Goal: Task Accomplishment & Management: Manage account settings

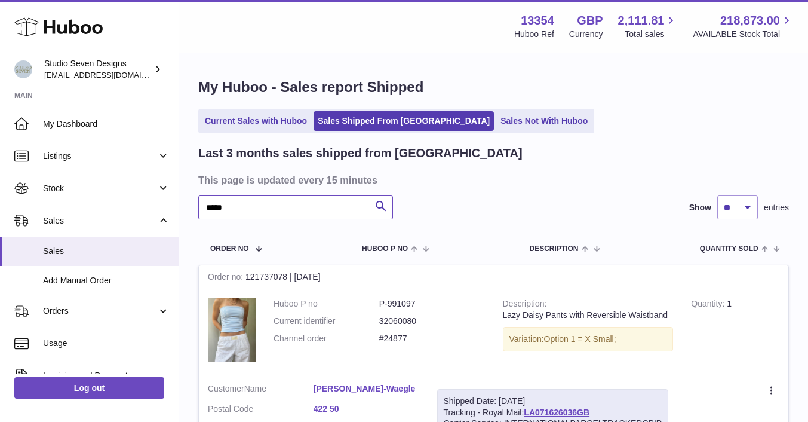
click at [255, 211] on input "*****" at bounding box center [295, 207] width 195 height 24
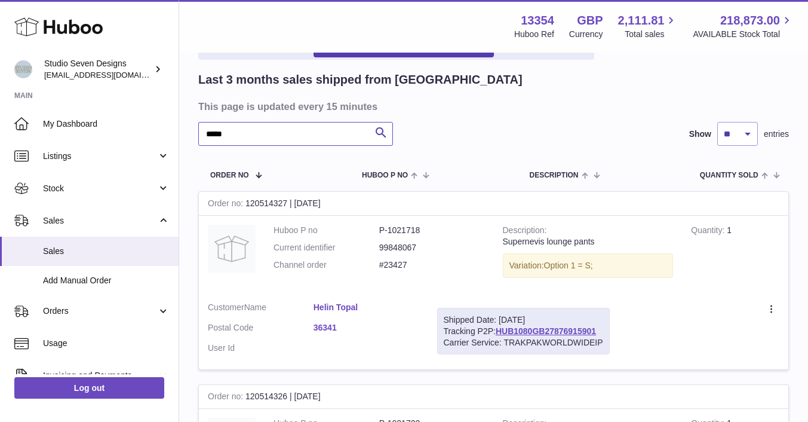
scroll to position [65, 0]
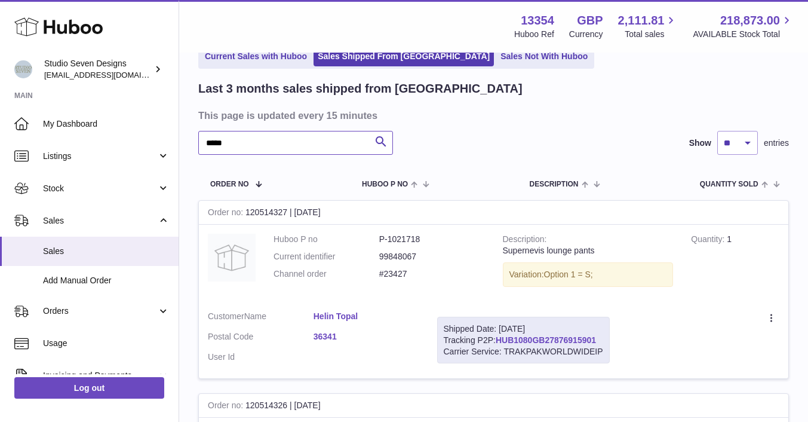
type input "*****"
click at [554, 340] on link "HUB1080GB27876915901" at bounding box center [546, 340] width 100 height 10
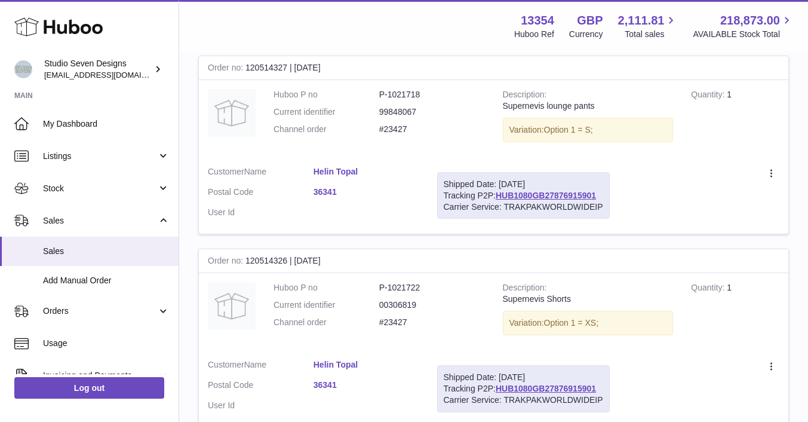
scroll to position [240, 0]
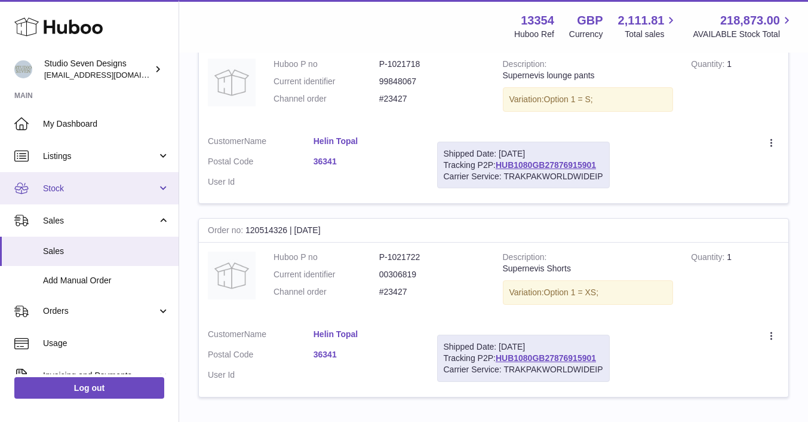
click at [69, 177] on link "Stock" at bounding box center [89, 188] width 179 height 32
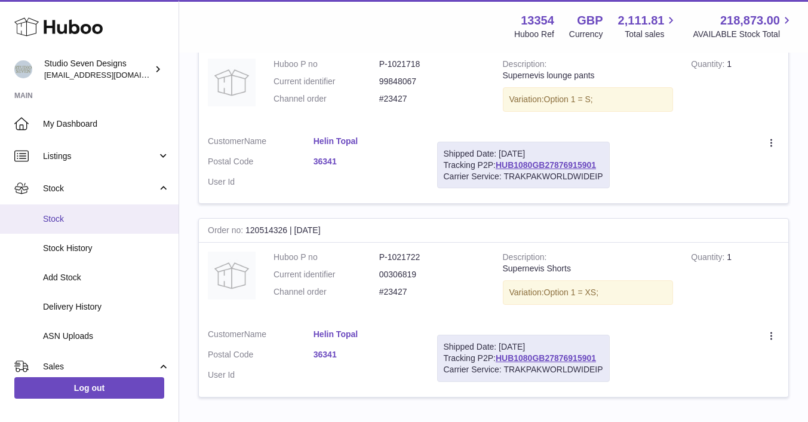
click at [57, 217] on span "Stock" at bounding box center [106, 218] width 127 height 11
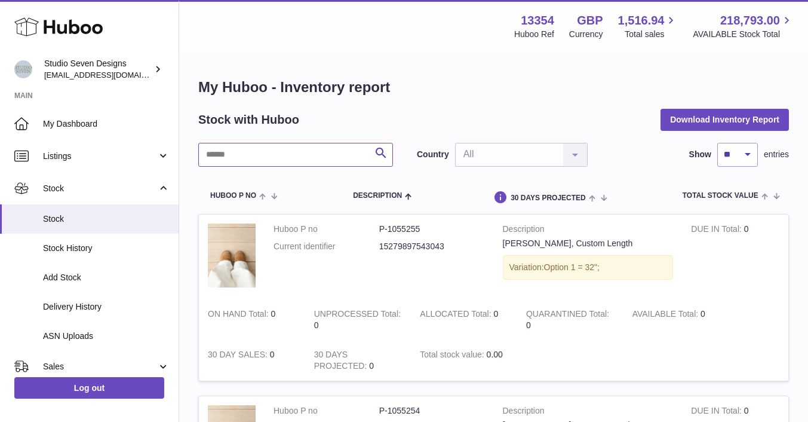
click at [254, 149] on input "text" at bounding box center [295, 155] width 195 height 24
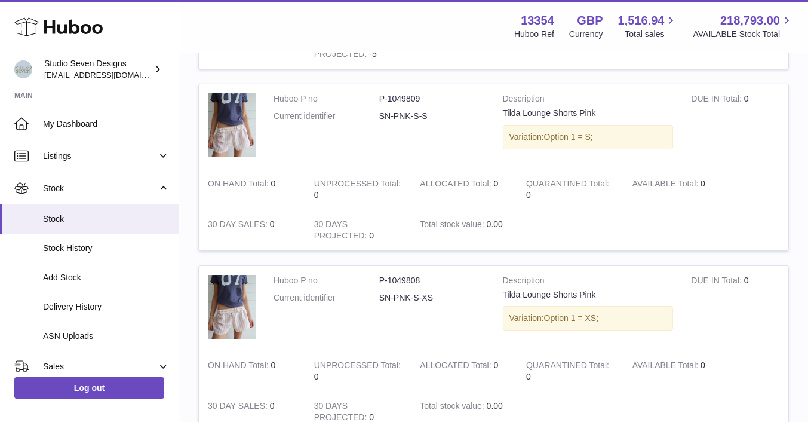
scroll to position [1733, 0]
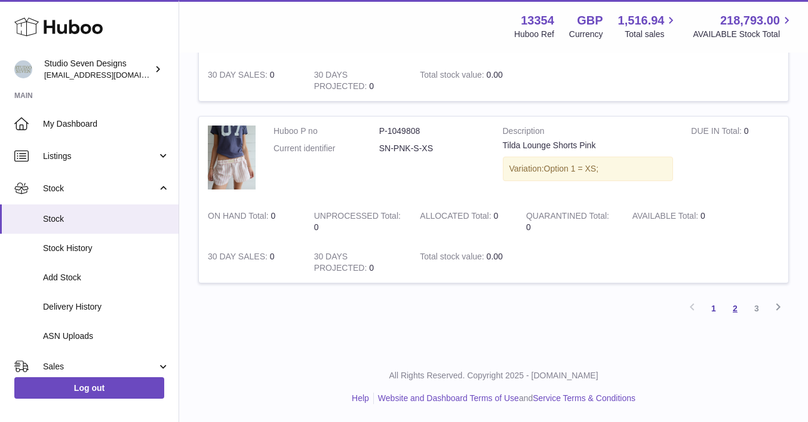
type input "*****"
click at [734, 306] on link "2" at bounding box center [736, 309] width 22 height 22
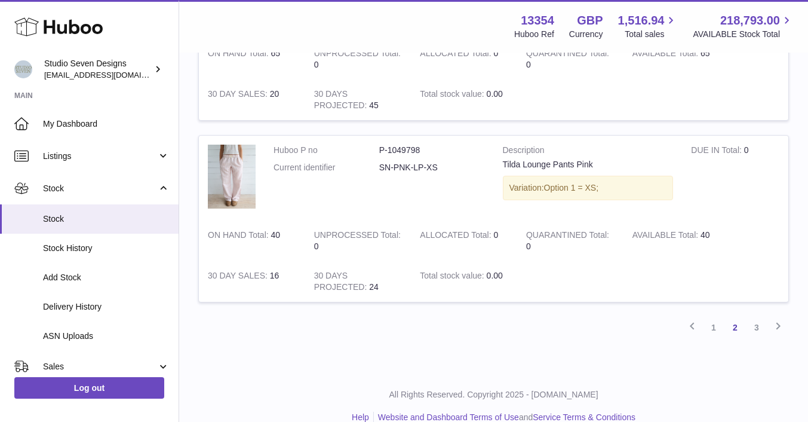
scroll to position [1733, 0]
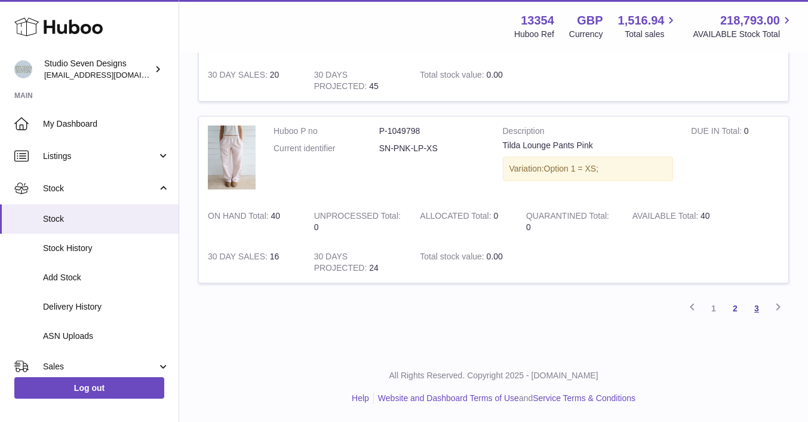
click at [755, 306] on link "3" at bounding box center [757, 309] width 22 height 22
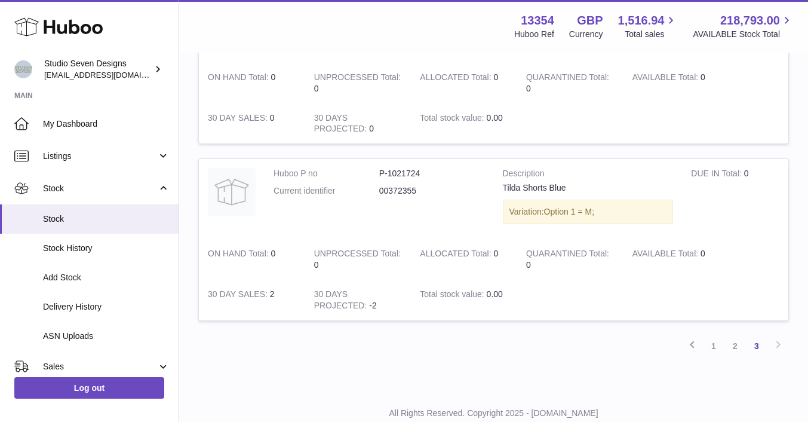
scroll to position [637, 0]
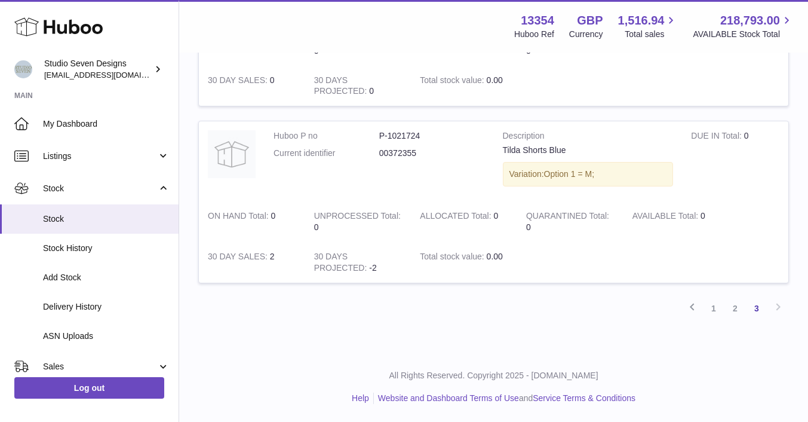
click at [406, 104] on td "30 DAYS PROJECTED 0" at bounding box center [358, 86] width 106 height 41
click at [735, 308] on link "2" at bounding box center [736, 309] width 22 height 22
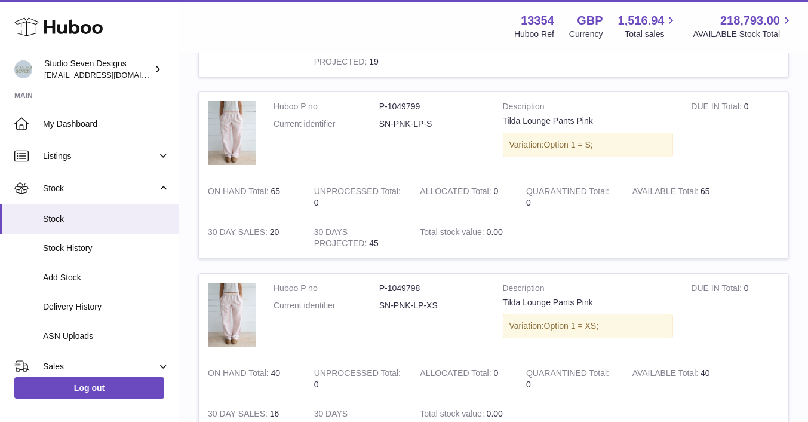
scroll to position [1726, 0]
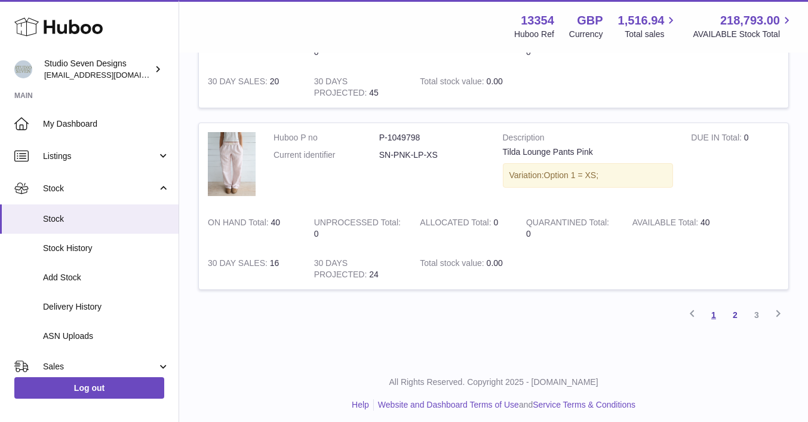
click at [716, 311] on link "1" at bounding box center [714, 315] width 22 height 22
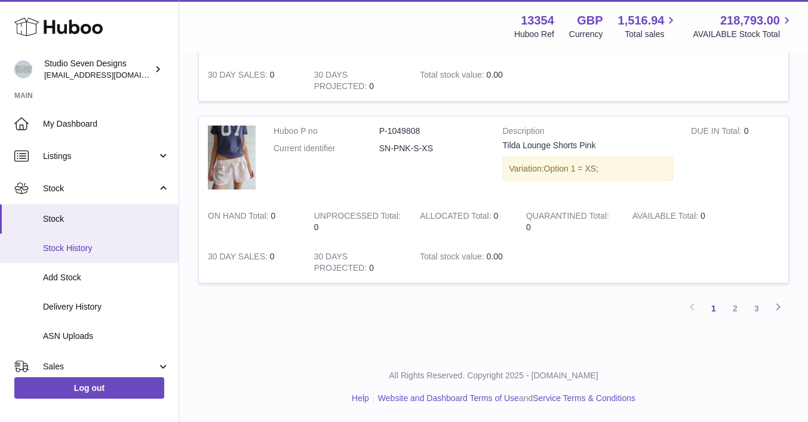
scroll to position [182, 0]
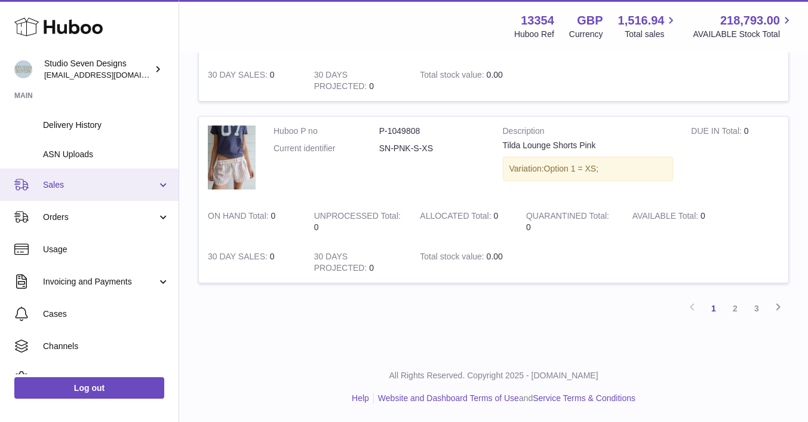
click at [66, 189] on span "Sales" at bounding box center [100, 184] width 114 height 11
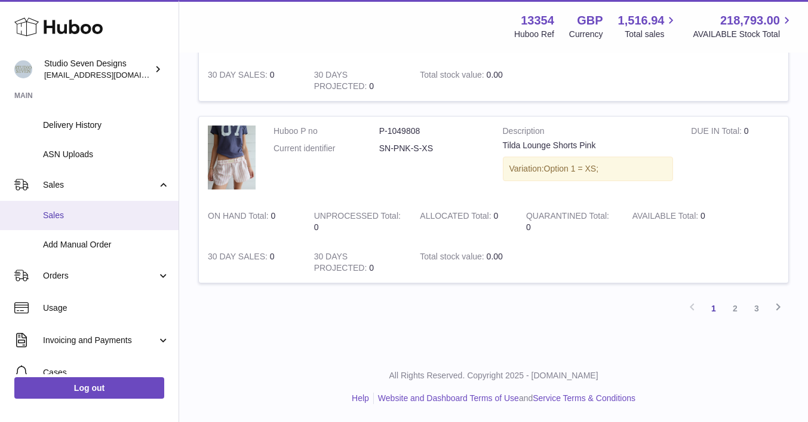
click at [58, 223] on link "Sales" at bounding box center [89, 215] width 179 height 29
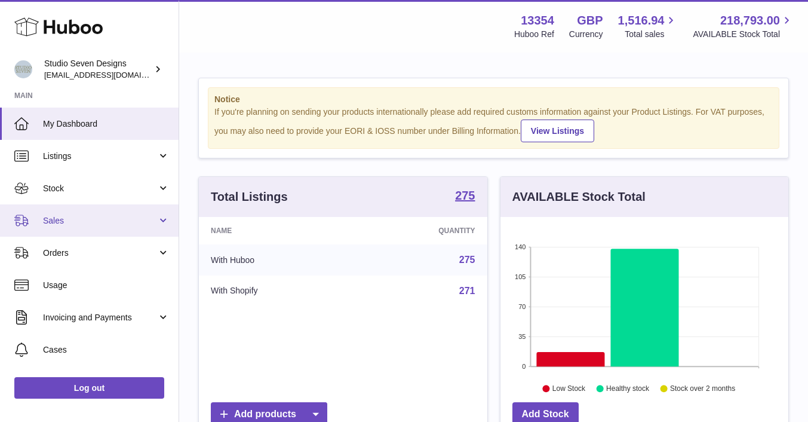
scroll to position [186, 288]
click at [89, 215] on span "Sales" at bounding box center [100, 220] width 114 height 11
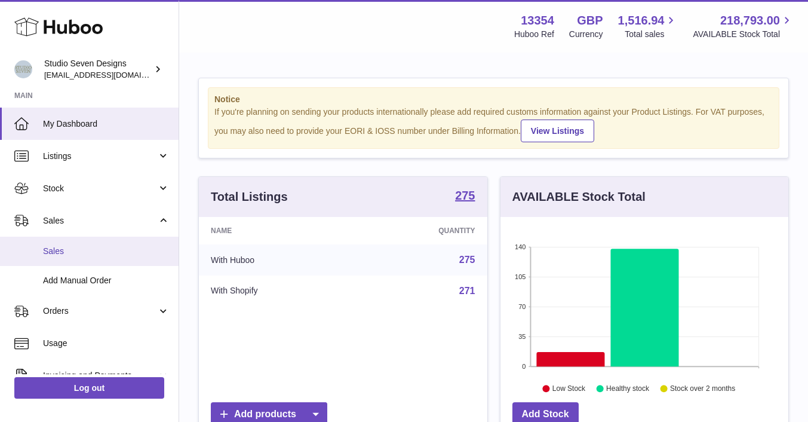
click at [76, 244] on link "Sales" at bounding box center [89, 251] width 179 height 29
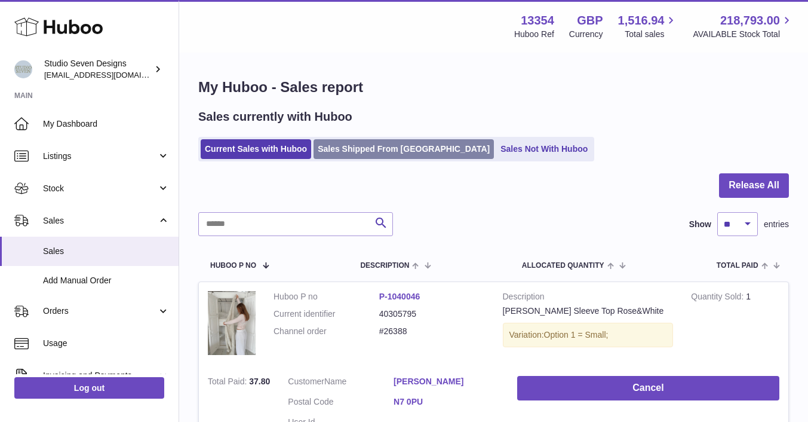
click at [385, 143] on link "Sales Shipped From [GEOGRAPHIC_DATA]" at bounding box center [404, 149] width 180 height 20
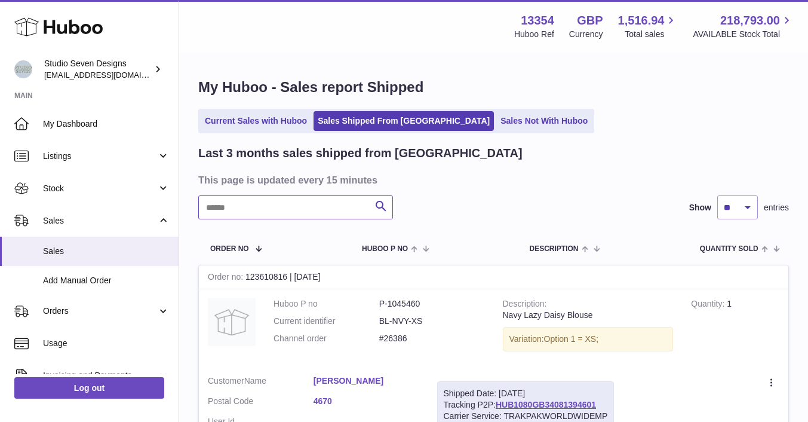
click at [258, 201] on input "text" at bounding box center [295, 207] width 195 height 24
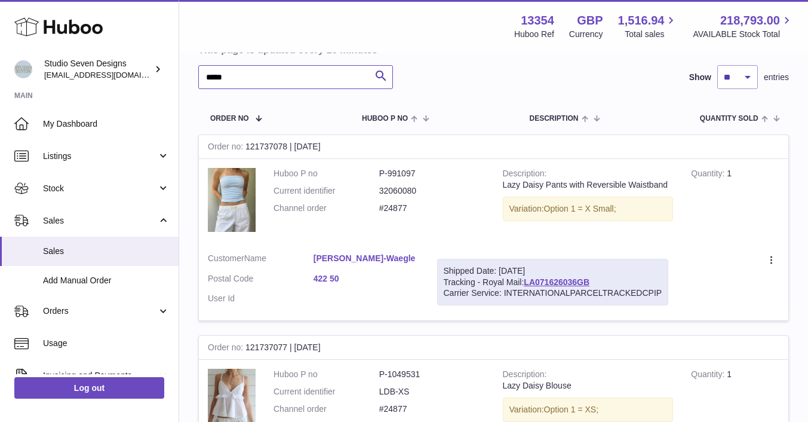
scroll to position [132, 0]
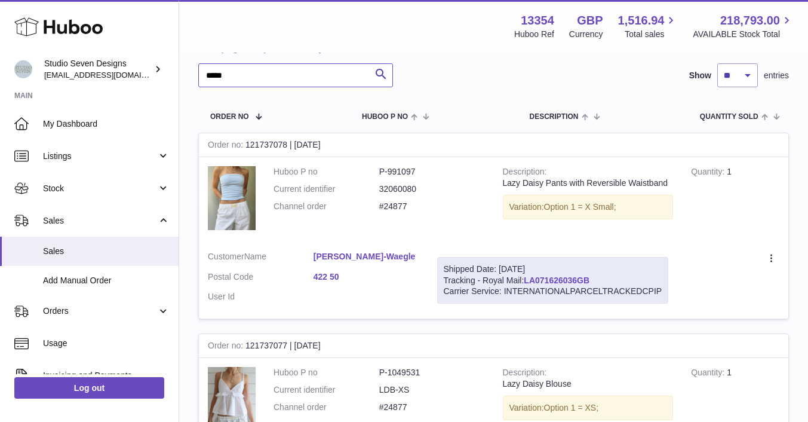
type input "*****"
click at [558, 276] on link "LA071626036GB" at bounding box center [557, 280] width 66 height 10
drag, startPoint x: 525, startPoint y: 278, endPoint x: 592, endPoint y: 281, distance: 67.0
click at [592, 281] on div "Shipped Date: 5th Aug 2025 Tracking - Royal Mail: LA071626036GB Carrier Service…" at bounding box center [553, 280] width 232 height 47
copy link "LA071626036GB"
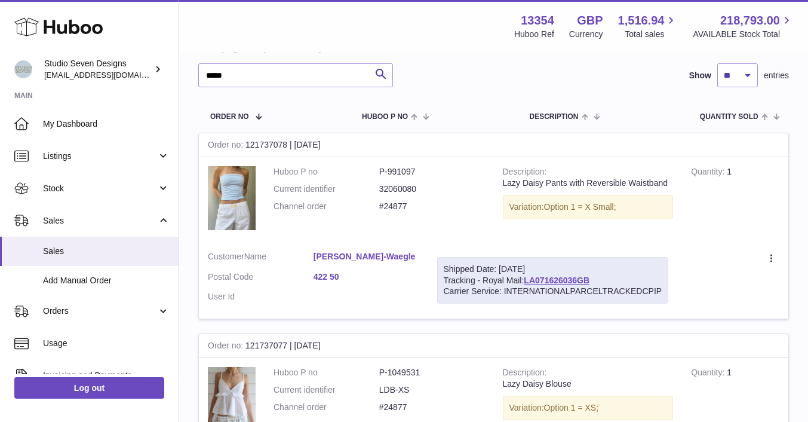
click at [710, 265] on div "Create a ticket Duplicate Order" at bounding box center [733, 258] width 93 height 15
click at [774, 260] on icon at bounding box center [773, 259] width 14 height 12
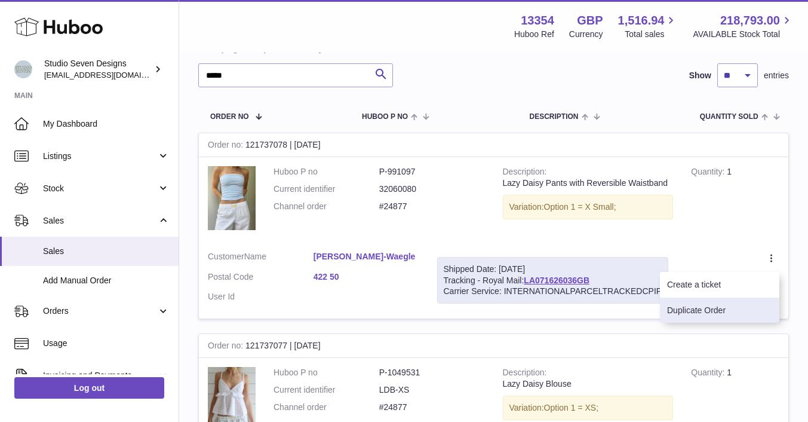
click at [706, 310] on li "Duplicate Order" at bounding box center [720, 311] width 120 height 26
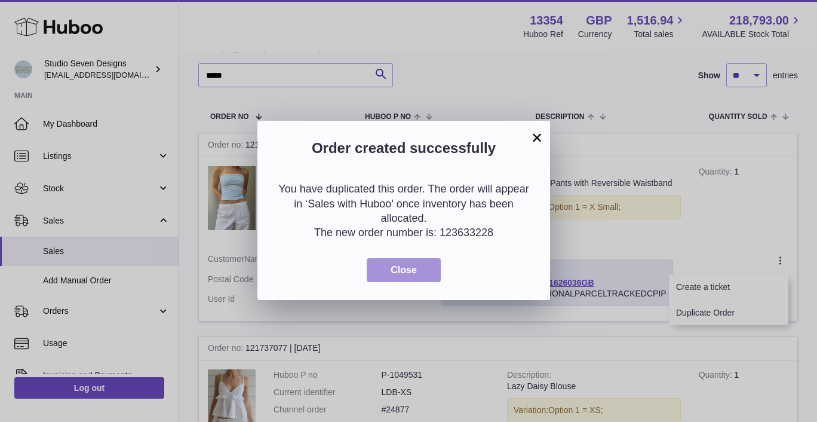
click at [433, 268] on button "Close" at bounding box center [404, 270] width 74 height 24
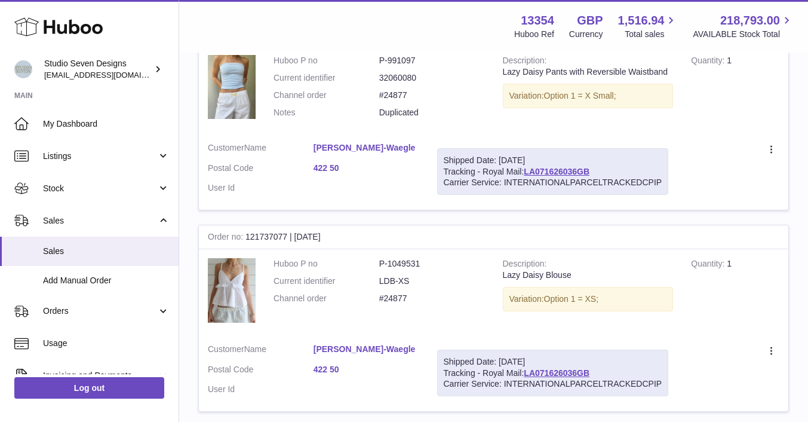
scroll to position [342, 0]
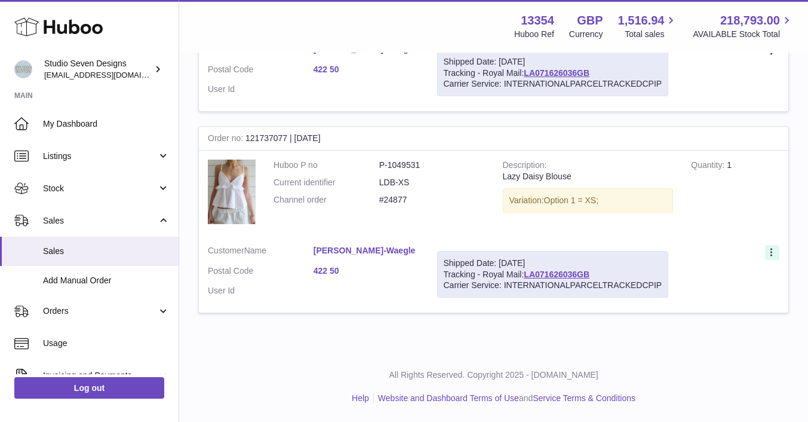
click at [771, 252] on icon at bounding box center [772, 252] width 2 height 8
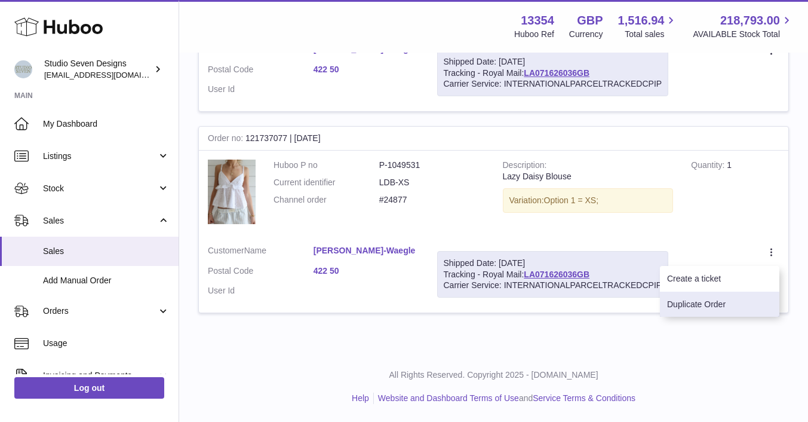
click at [713, 305] on li "Duplicate Order" at bounding box center [720, 305] width 120 height 26
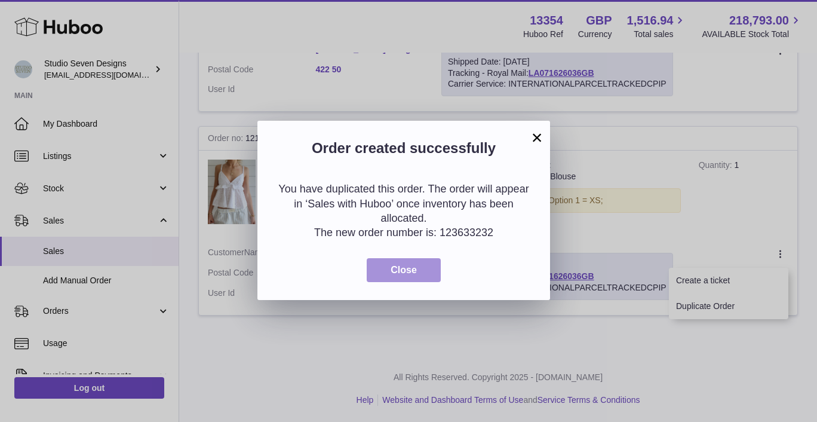
click at [418, 277] on button "Close" at bounding box center [404, 270] width 74 height 24
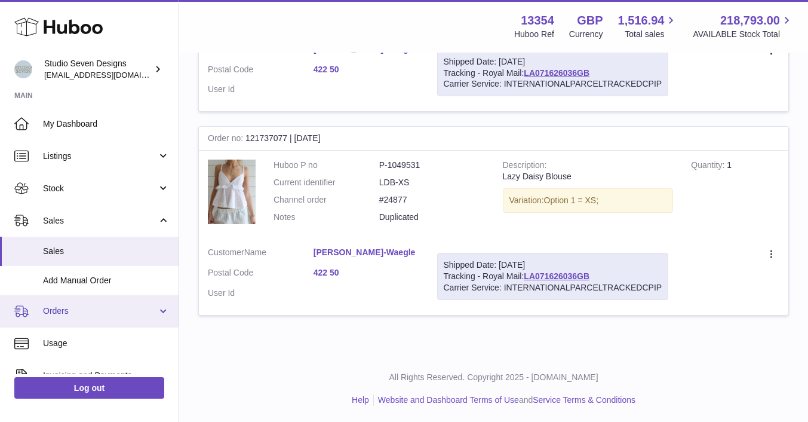
click at [56, 314] on span "Orders" at bounding box center [100, 310] width 114 height 11
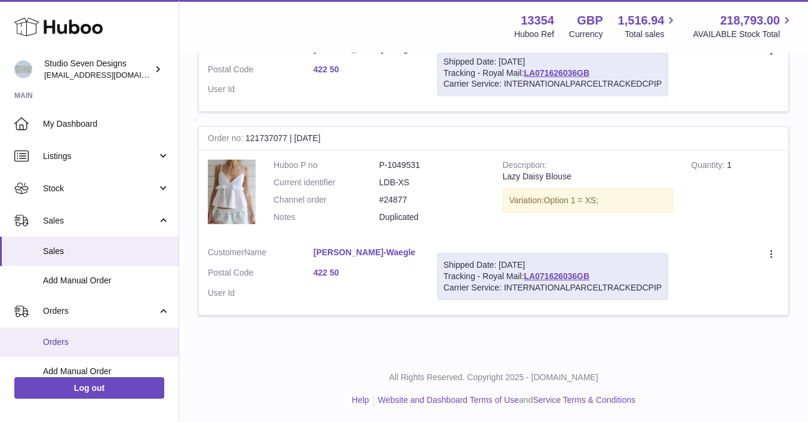
click at [46, 354] on link "Orders" at bounding box center [89, 341] width 179 height 29
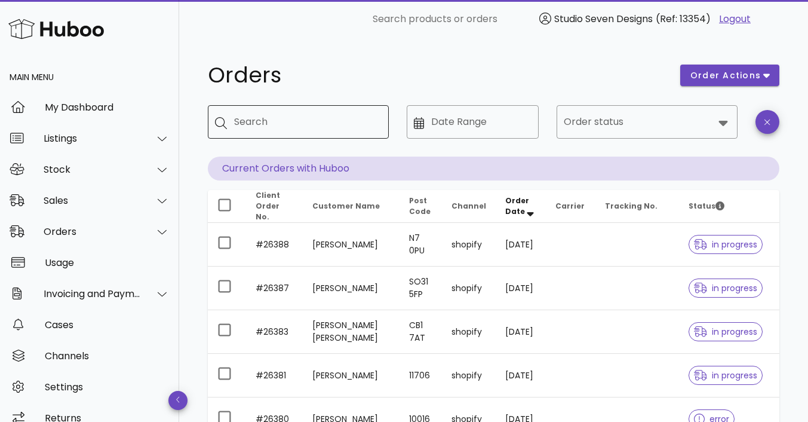
click at [307, 125] on input "Search" at bounding box center [306, 121] width 145 height 19
type input "*****"
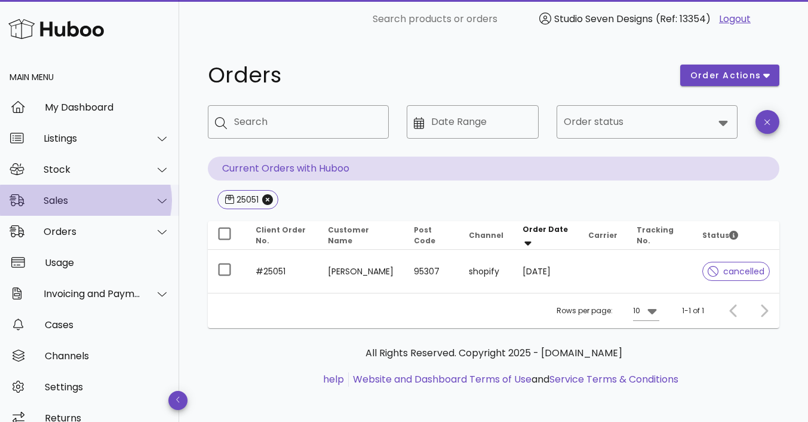
click at [71, 198] on div "Sales" at bounding box center [92, 200] width 97 height 11
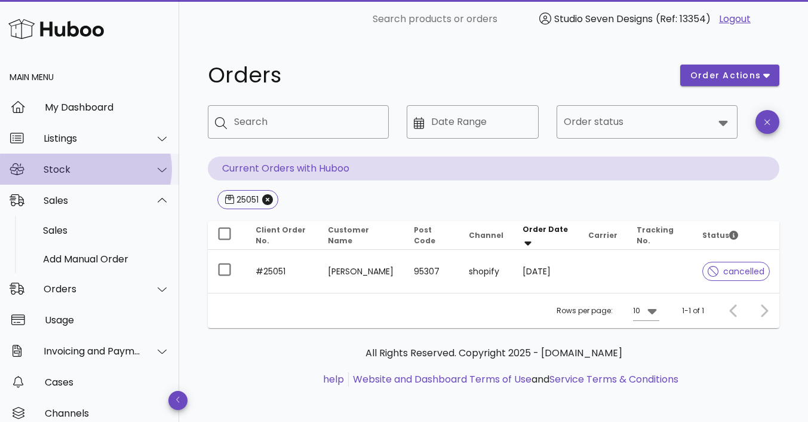
click at [65, 169] on div "Stock" at bounding box center [92, 169] width 97 height 11
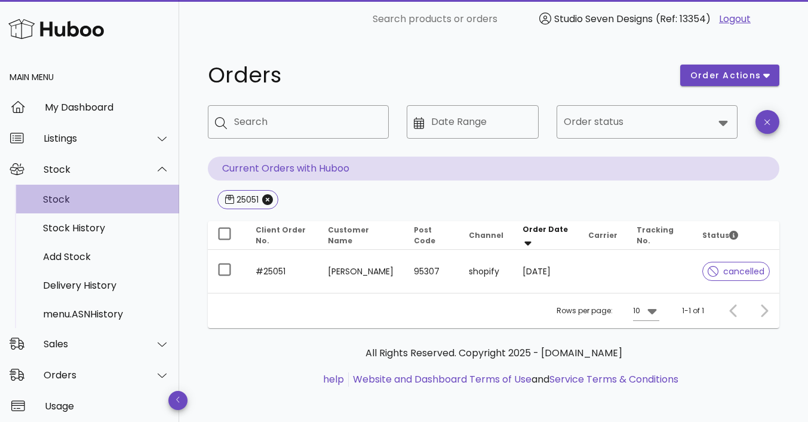
click at [56, 198] on div "Stock" at bounding box center [106, 199] width 127 height 11
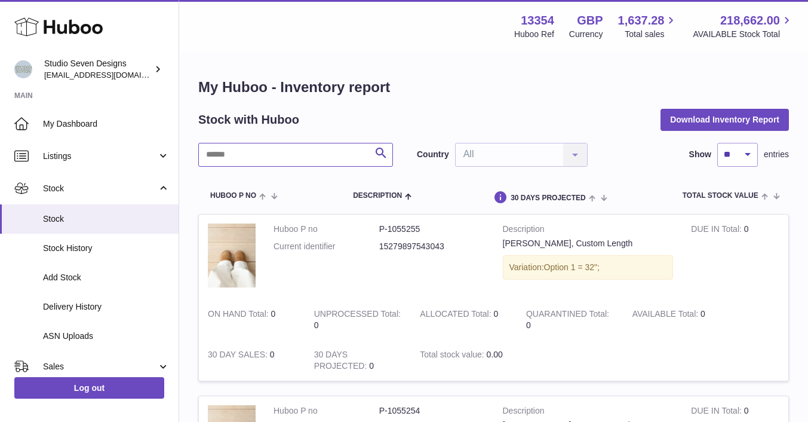
click at [239, 147] on input "text" at bounding box center [295, 155] width 195 height 24
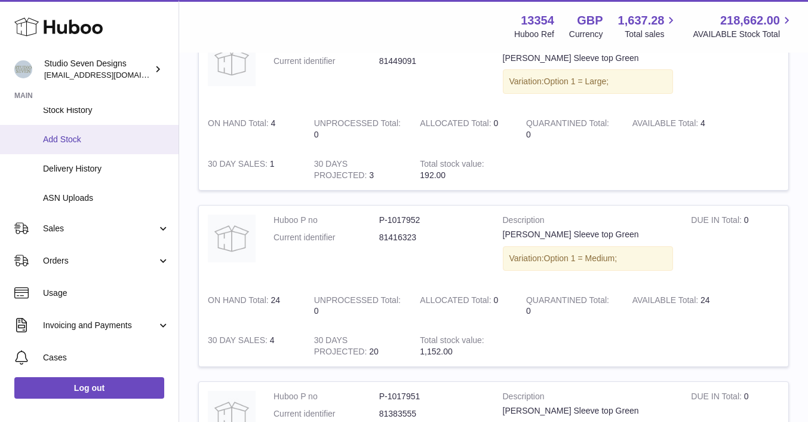
scroll to position [139, 0]
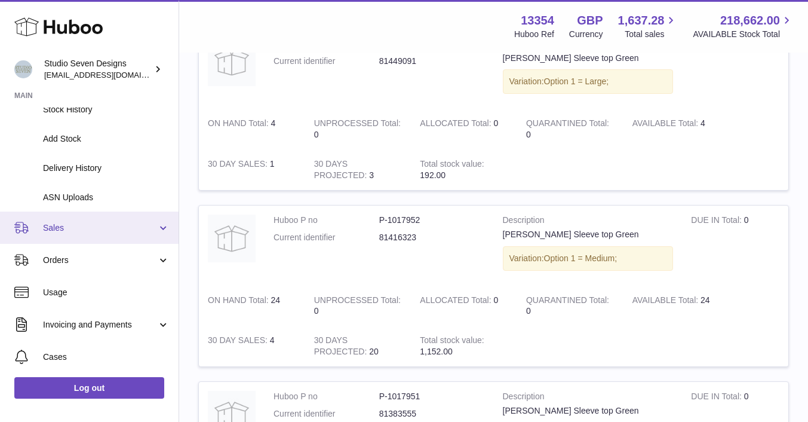
type input "**********"
click at [62, 231] on span "Sales" at bounding box center [100, 227] width 114 height 11
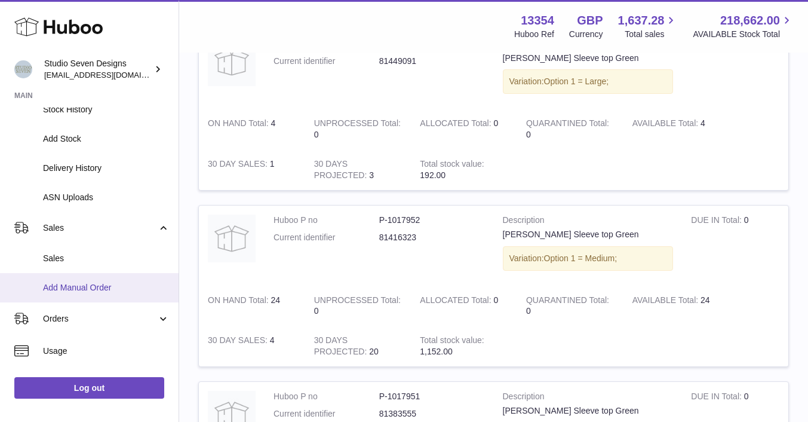
click at [65, 285] on span "Add Manual Order" at bounding box center [106, 287] width 127 height 11
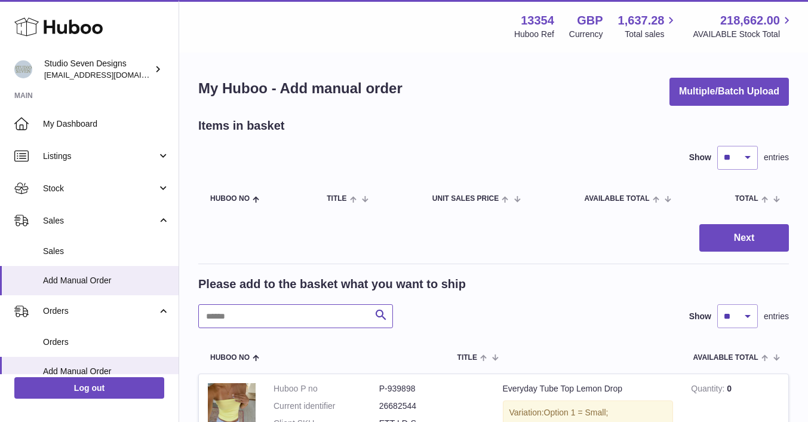
click at [227, 321] on input "text" at bounding box center [295, 316] width 195 height 24
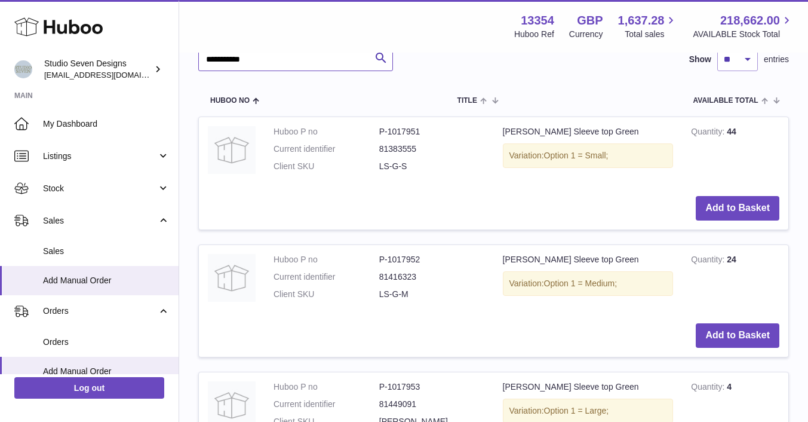
scroll to position [258, 0]
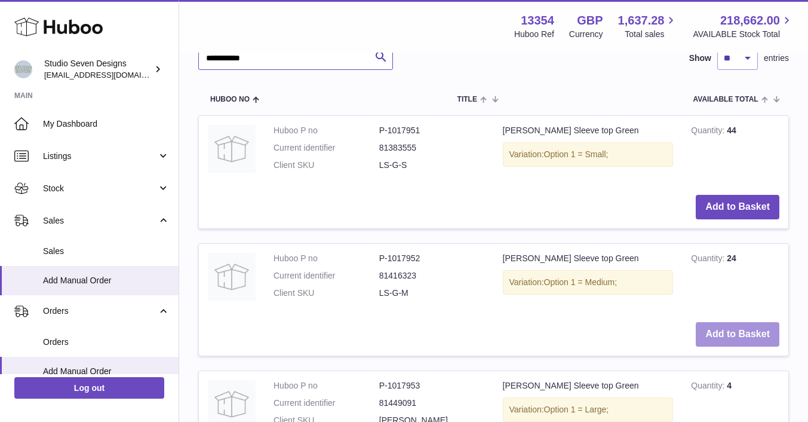
type input "**********"
click at [739, 336] on button "Add to Basket" at bounding box center [738, 334] width 84 height 24
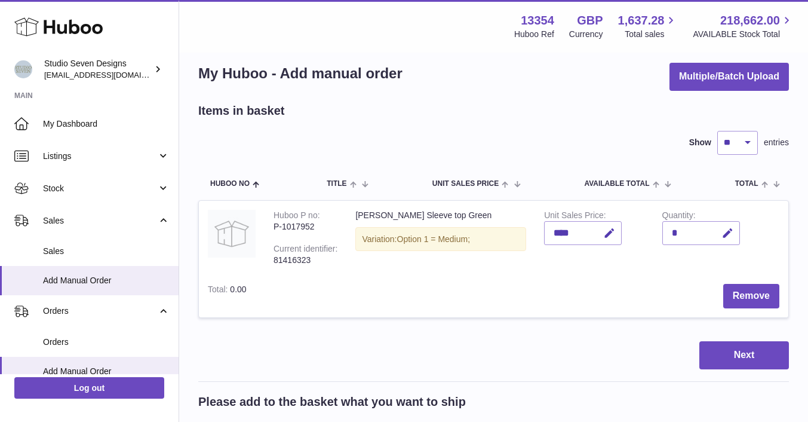
scroll to position [0, 0]
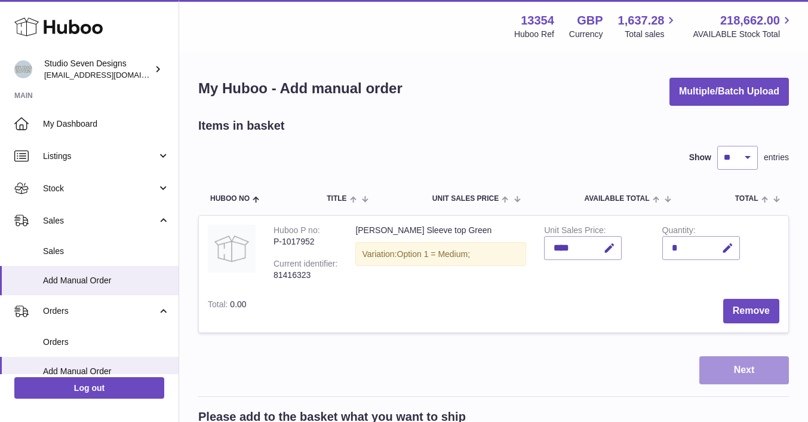
click at [751, 364] on button "Next" at bounding box center [745, 370] width 90 height 28
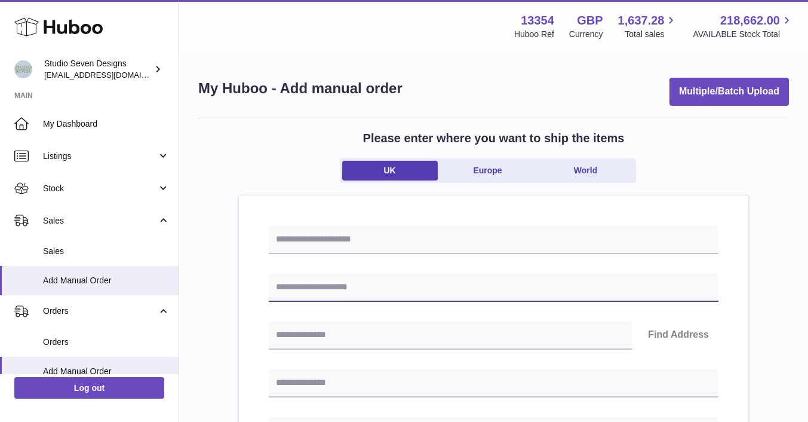
click at [356, 287] on input "text" at bounding box center [494, 287] width 450 height 29
type input "*"
type input "**********"
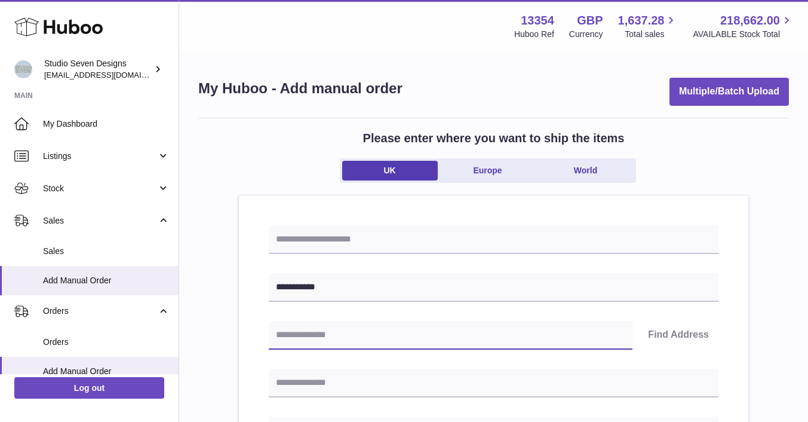
click at [351, 342] on input "text" at bounding box center [451, 335] width 364 height 29
type input "********"
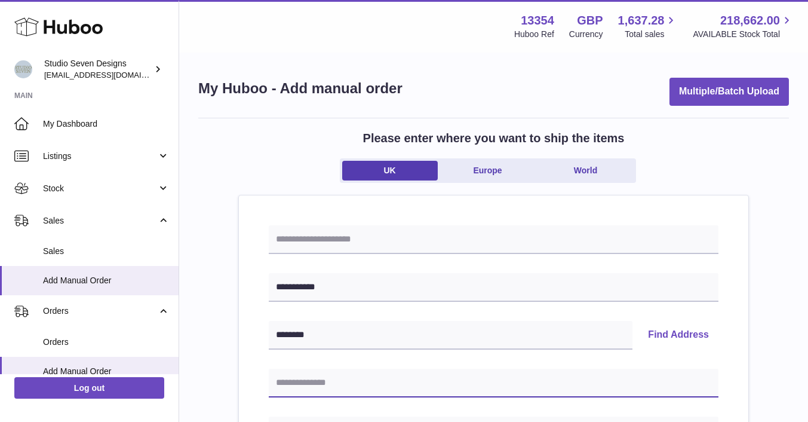
type input "**********"
type input "********"
type input "**********"
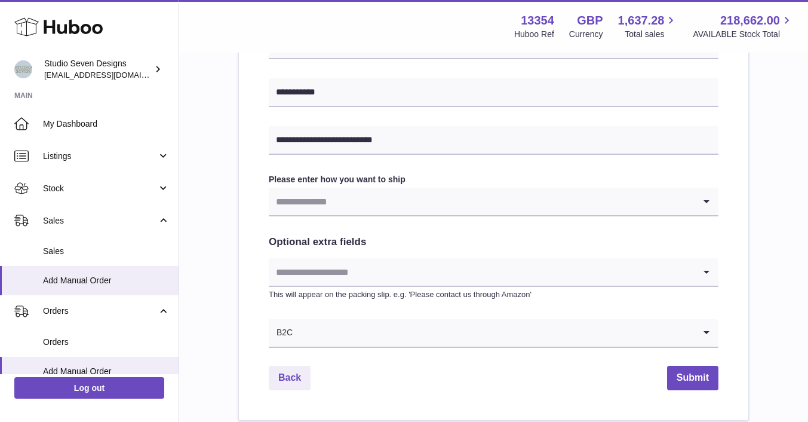
scroll to position [530, 0]
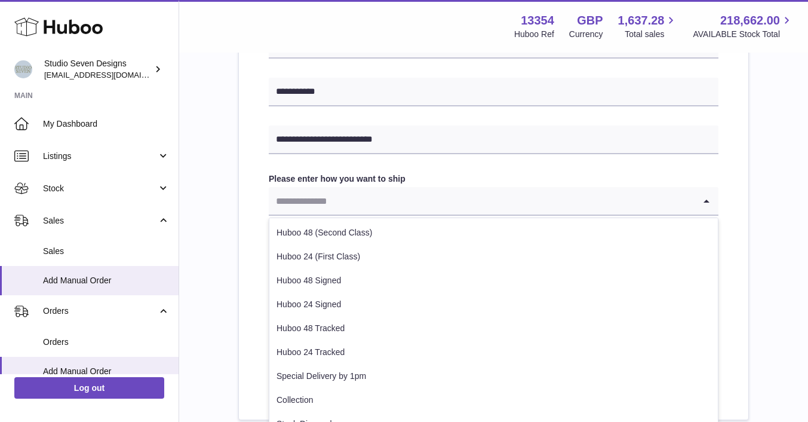
click at [505, 203] on input "Search for option" at bounding box center [482, 200] width 426 height 27
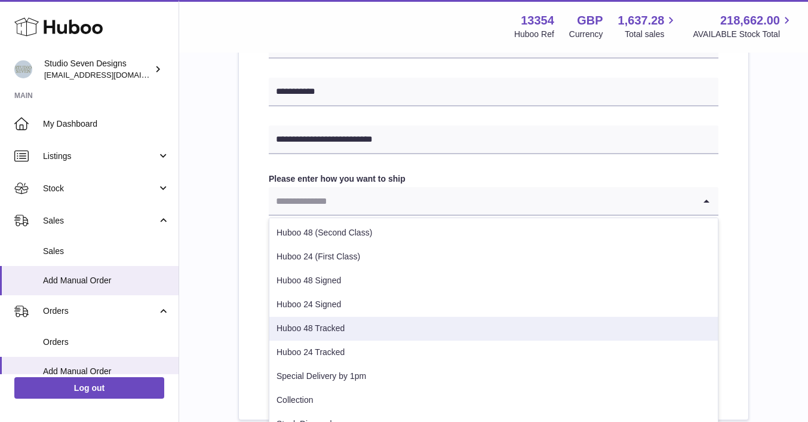
click at [374, 327] on li "Huboo 48 Tracked" at bounding box center [493, 329] width 449 height 24
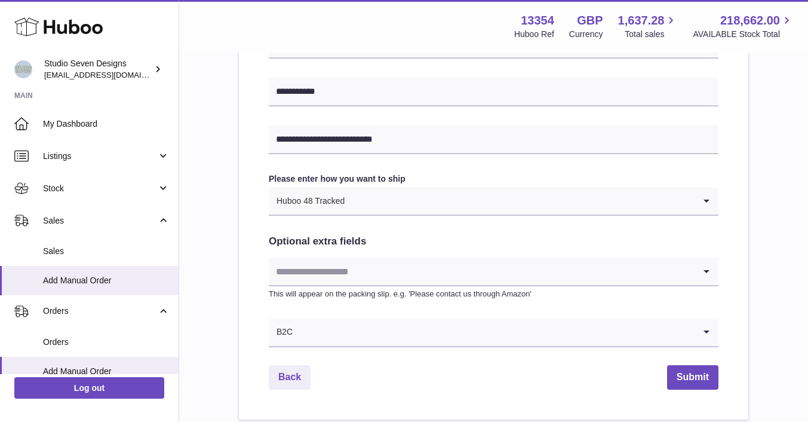
scroll to position [622, 0]
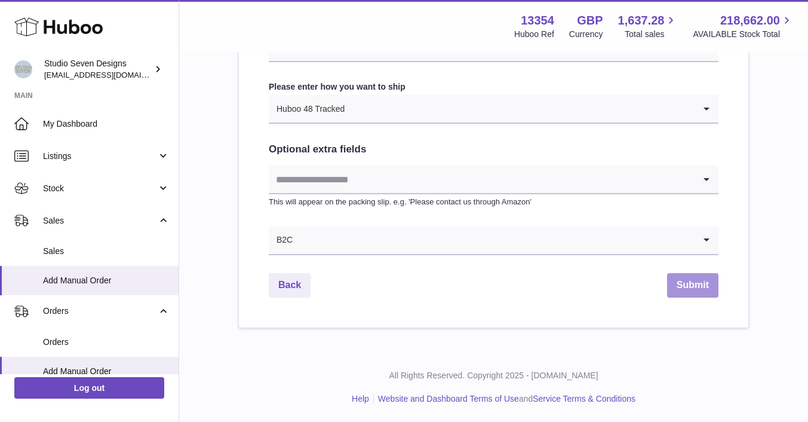
click at [699, 290] on button "Submit" at bounding box center [692, 285] width 51 height 24
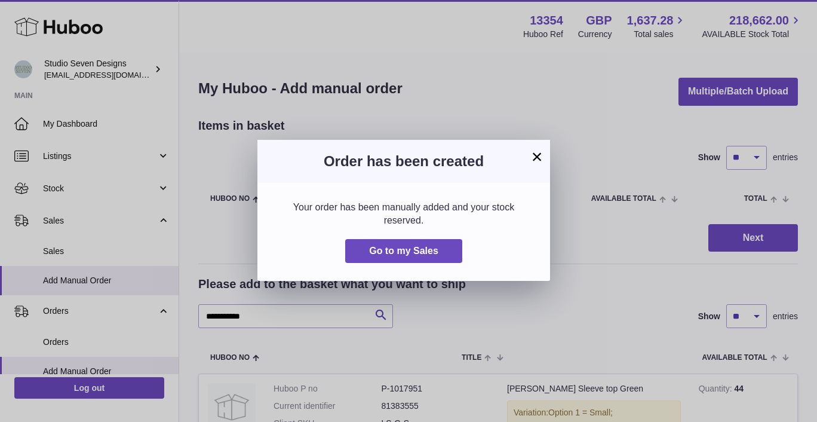
click at [538, 157] on button "×" at bounding box center [537, 156] width 14 height 14
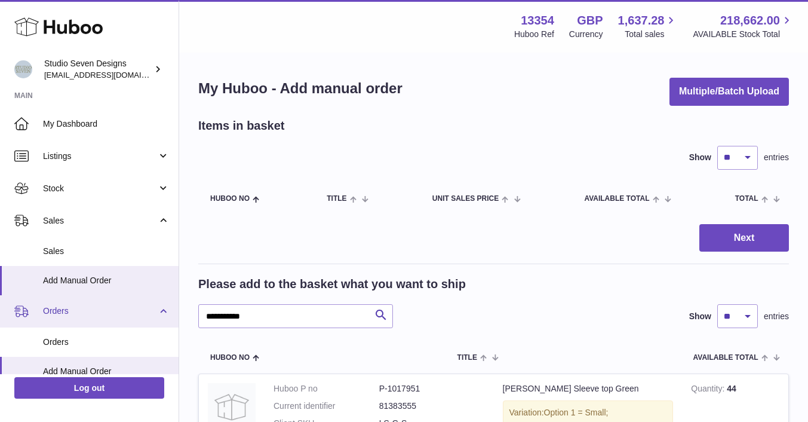
click at [60, 313] on span "Orders" at bounding box center [100, 310] width 114 height 11
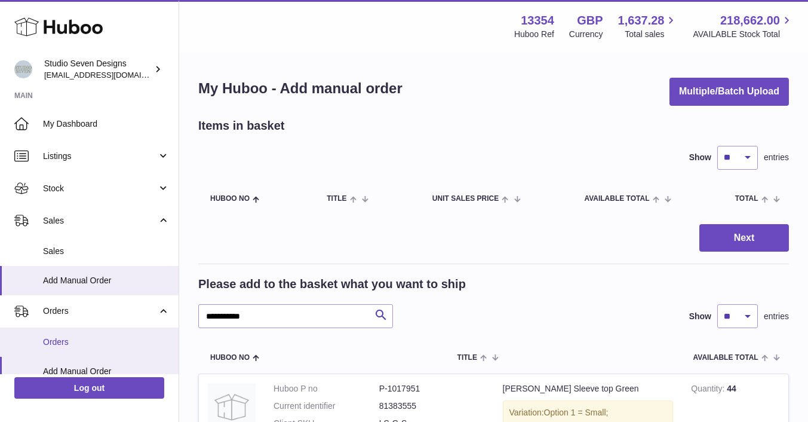
click at [60, 345] on span "Orders" at bounding box center [106, 341] width 127 height 11
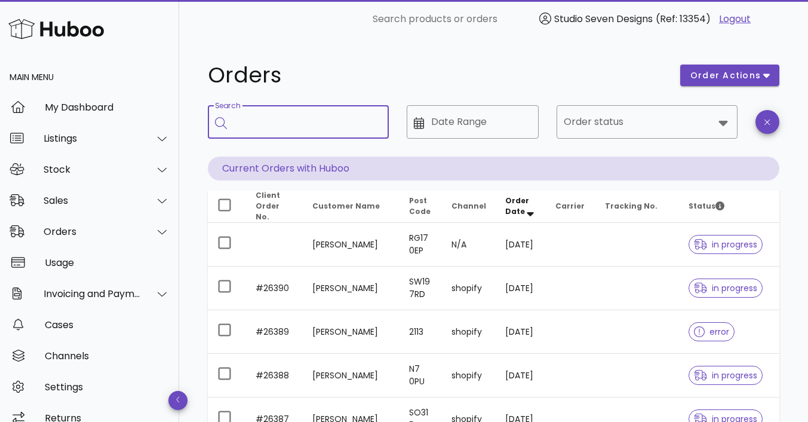
click at [299, 124] on input "Search" at bounding box center [306, 121] width 145 height 19
type input "*****"
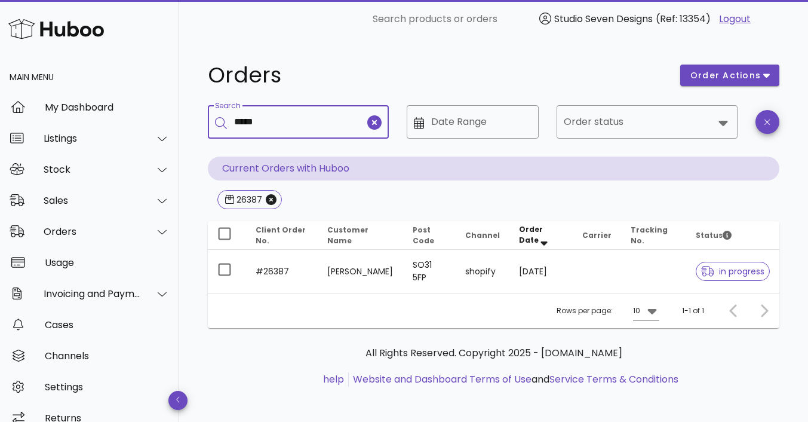
type input "*****"
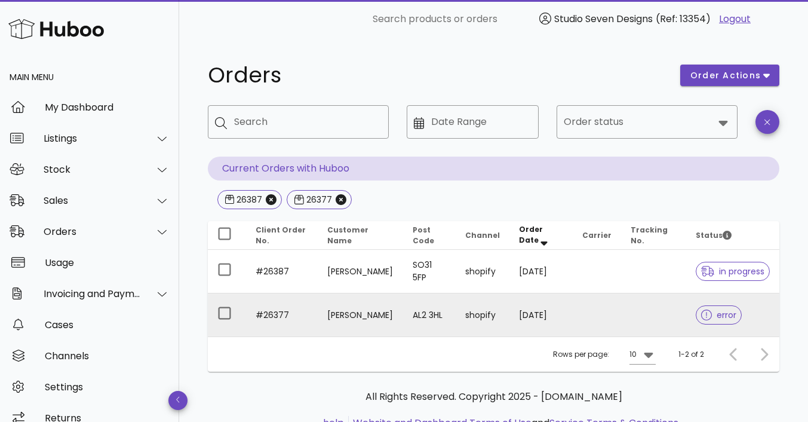
click at [651, 316] on td at bounding box center [653, 314] width 65 height 43
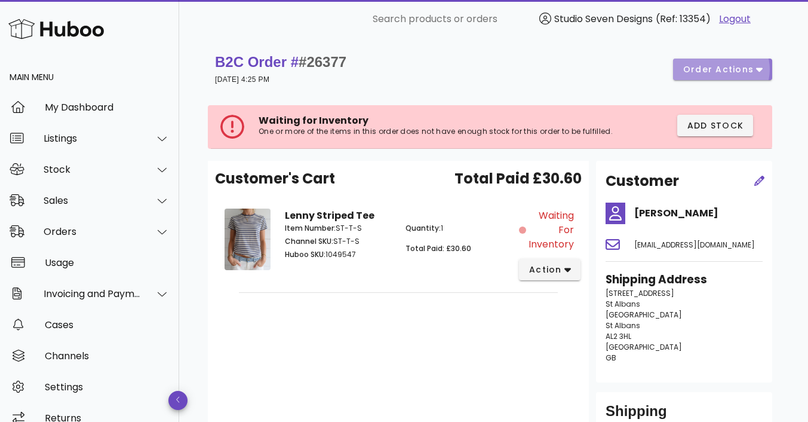
click at [754, 73] on span "order actions" at bounding box center [719, 69] width 72 height 13
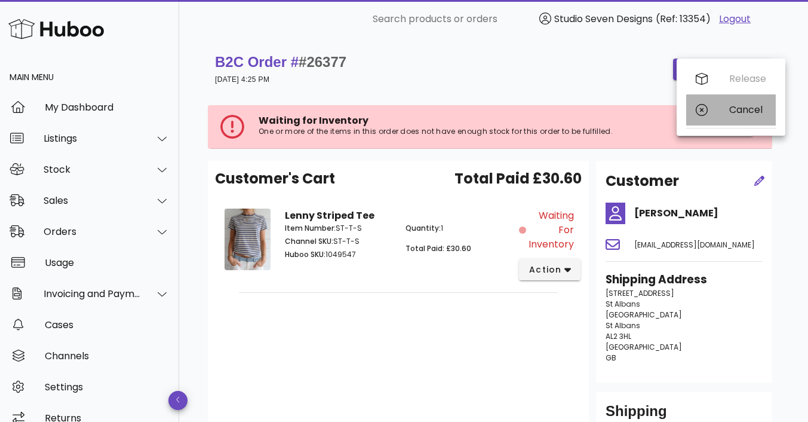
click at [754, 109] on div "Cancel" at bounding box center [748, 109] width 37 height 11
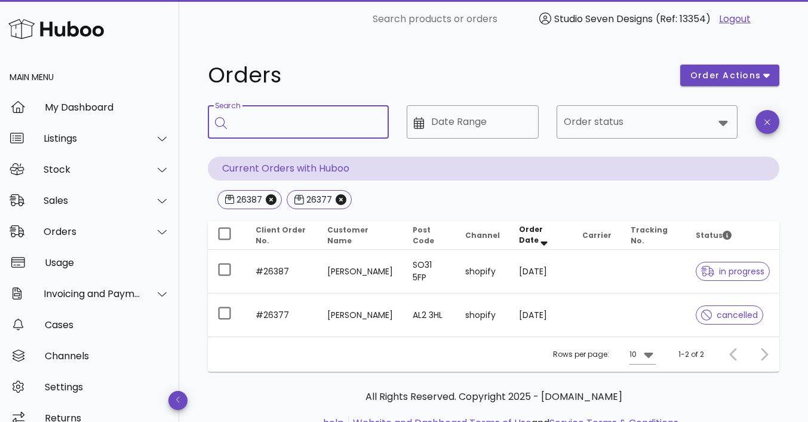
click at [271, 128] on input "Search" at bounding box center [306, 121] width 145 height 19
type input "*****"
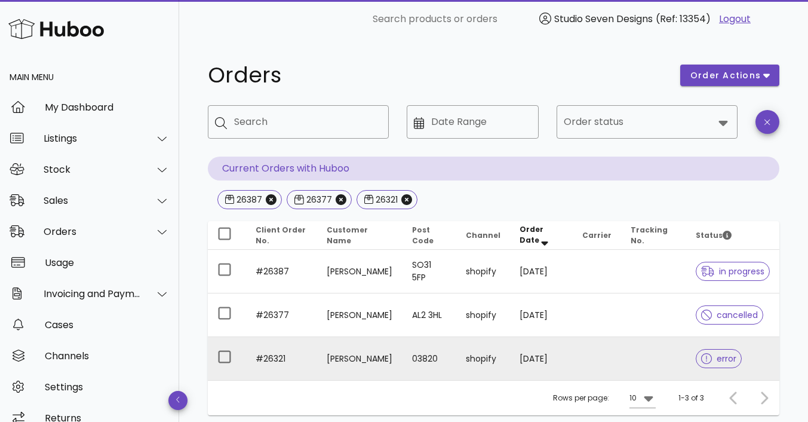
click at [663, 362] on td at bounding box center [653, 358] width 65 height 43
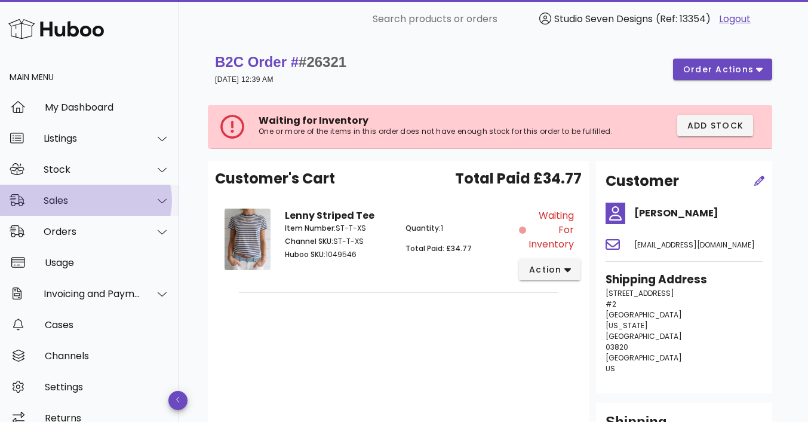
click at [70, 199] on div "Sales" at bounding box center [92, 200] width 97 height 11
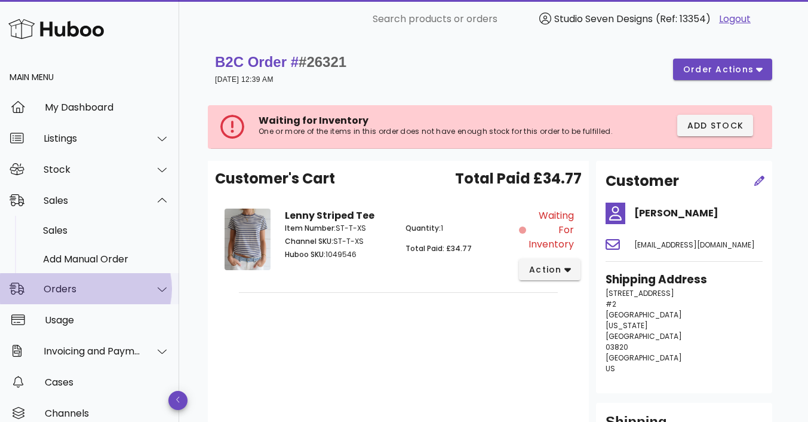
click at [71, 298] on div "Orders" at bounding box center [89, 288] width 179 height 31
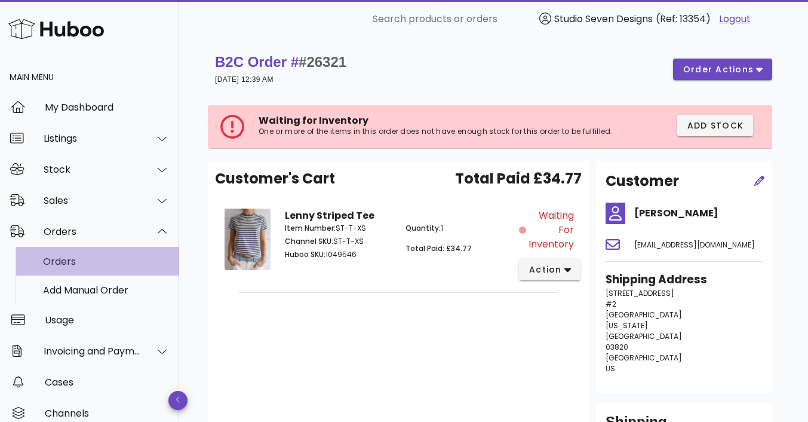
click at [72, 256] on div "Orders" at bounding box center [106, 261] width 127 height 11
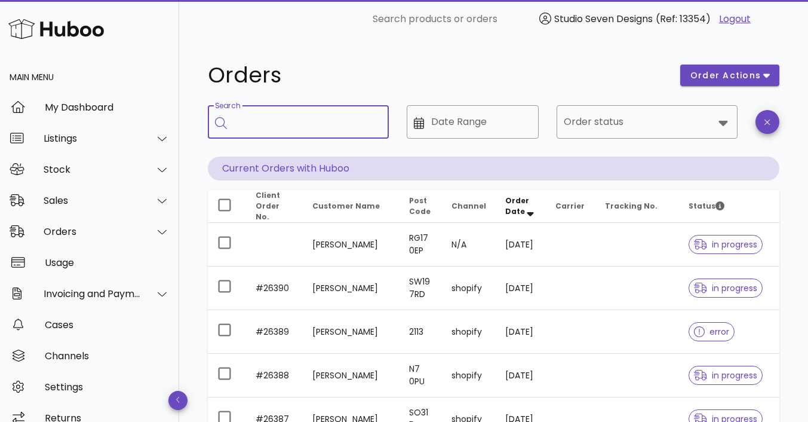
click at [298, 122] on input "Search" at bounding box center [306, 121] width 145 height 19
type input "*****"
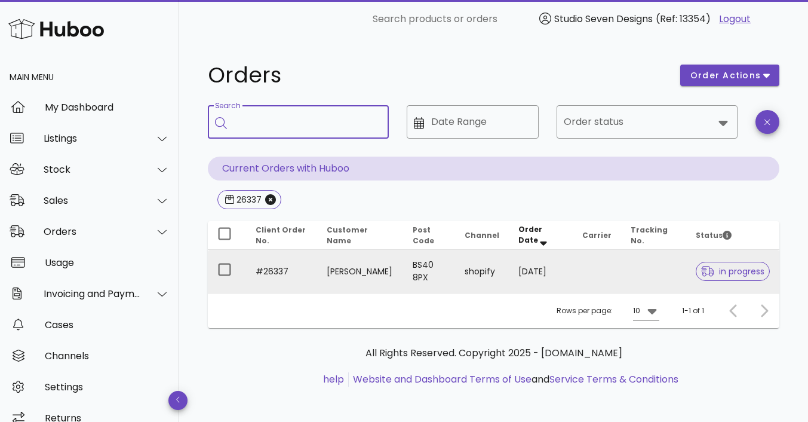
click at [659, 269] on td at bounding box center [653, 271] width 65 height 43
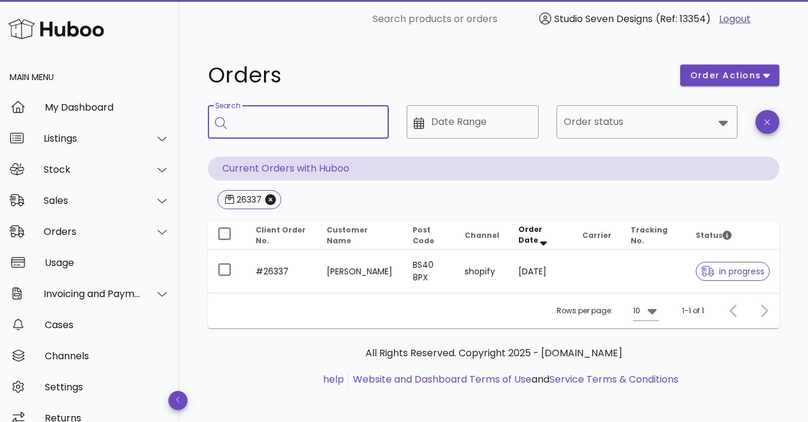
click at [267, 124] on input "Search" at bounding box center [306, 121] width 145 height 19
type input "*****"
click at [244, 126] on input "Search" at bounding box center [306, 121] width 145 height 19
type input "*****"
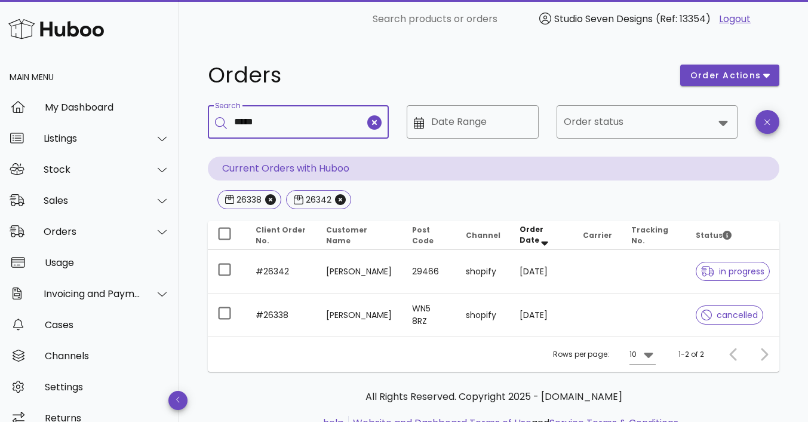
type input "*****"
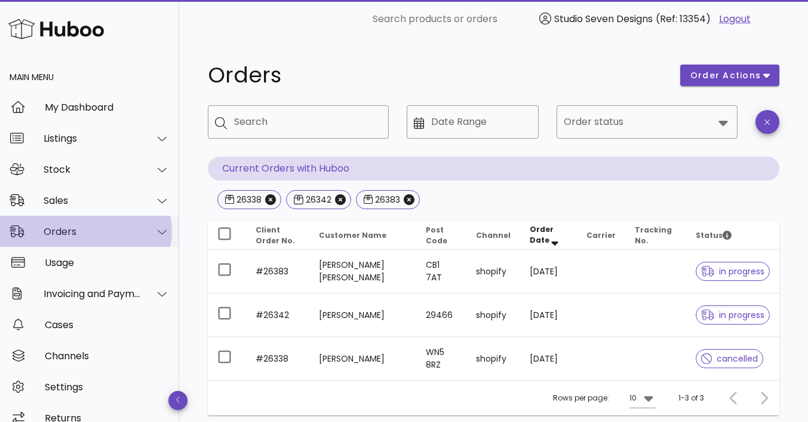
click at [88, 230] on div "Orders" at bounding box center [92, 231] width 97 height 11
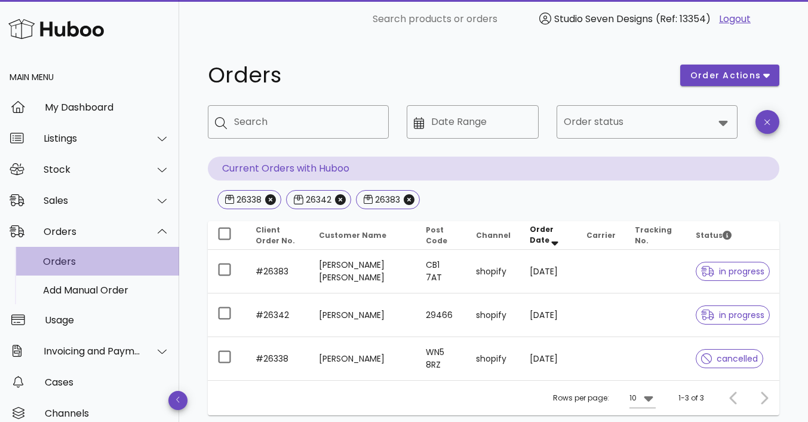
click at [78, 261] on div "Orders" at bounding box center [106, 261] width 127 height 11
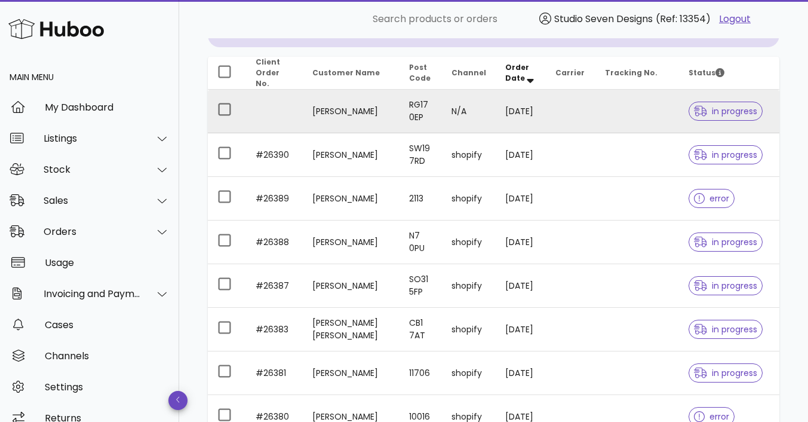
scroll to position [134, 0]
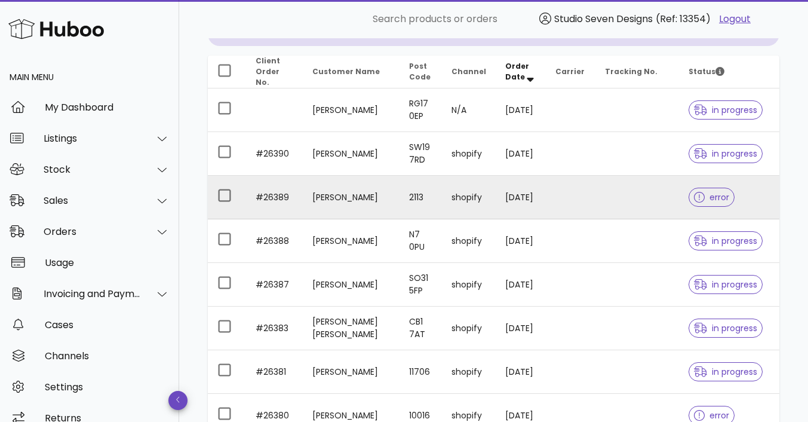
click at [643, 188] on td at bounding box center [638, 198] width 84 height 44
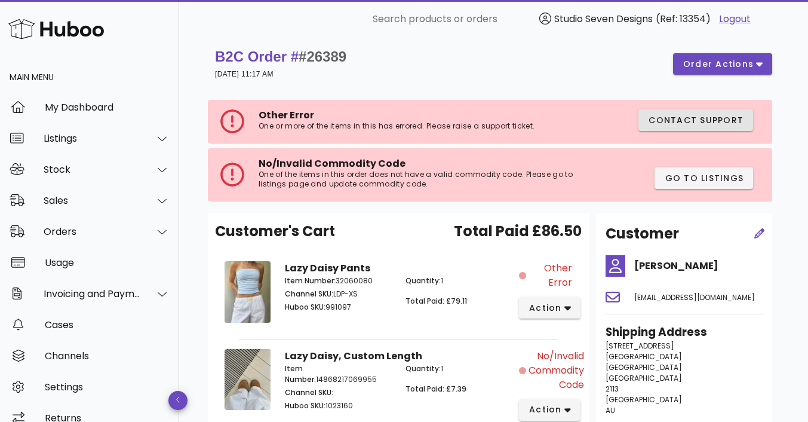
scroll to position [5, 0]
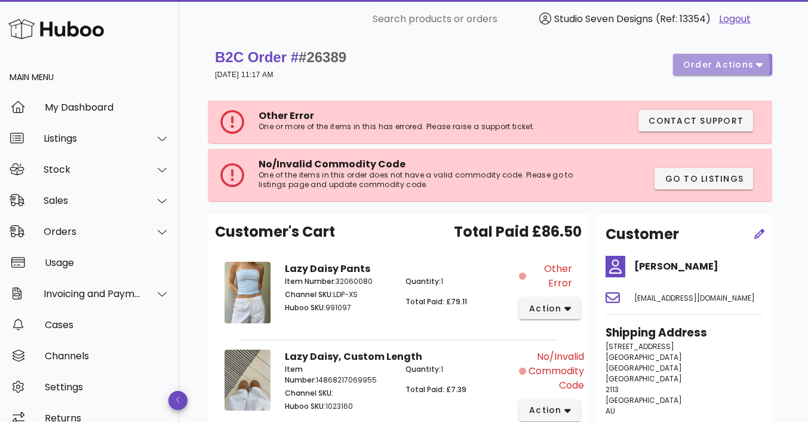
click at [760, 65] on icon "button" at bounding box center [759, 65] width 7 height 4
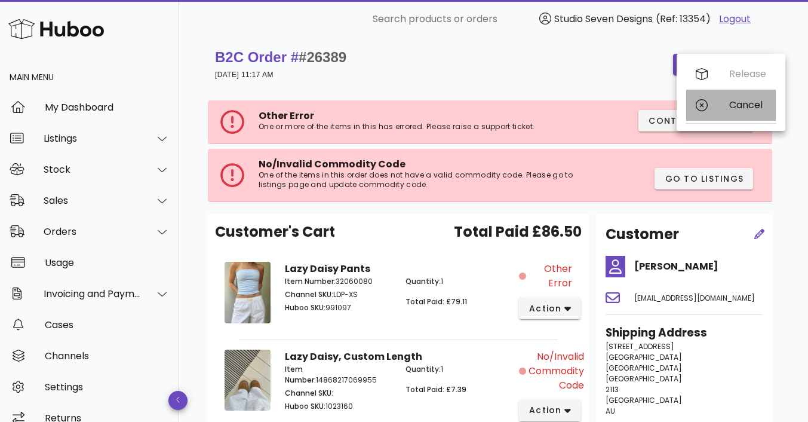
click at [754, 102] on div "Cancel" at bounding box center [748, 104] width 37 height 11
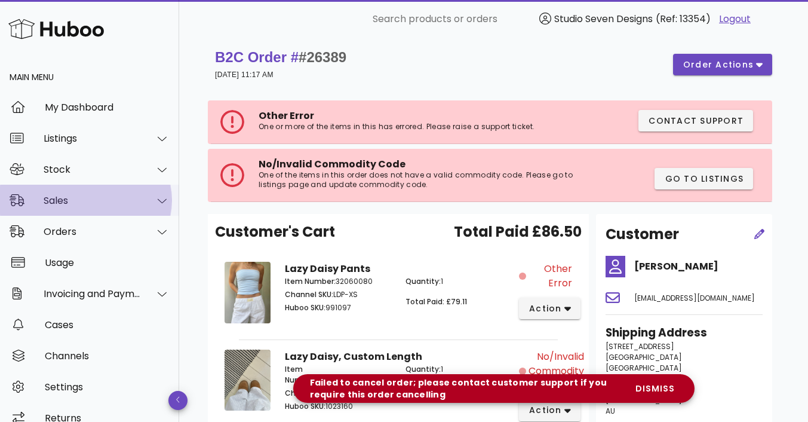
click at [69, 198] on div "Sales" at bounding box center [92, 200] width 97 height 11
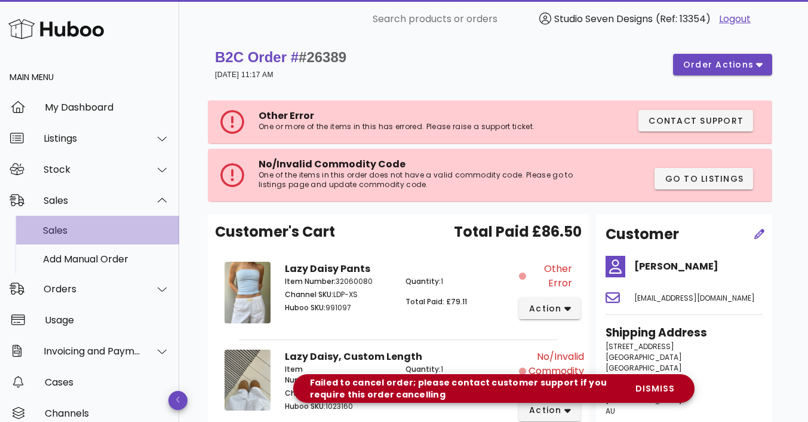
click at [75, 230] on div "Sales" at bounding box center [106, 230] width 127 height 11
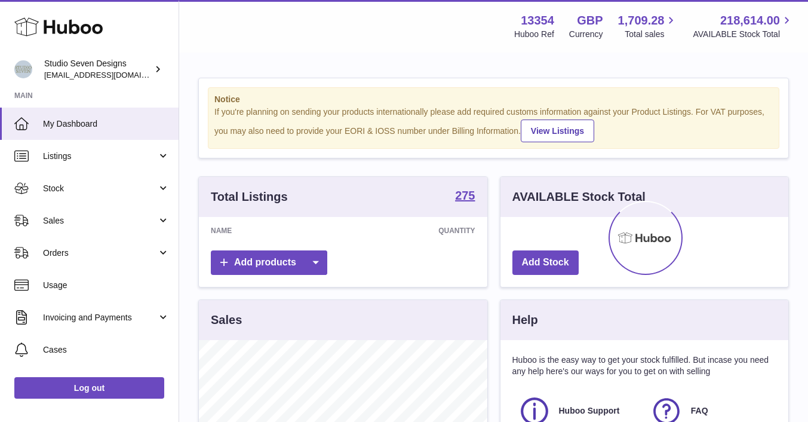
scroll to position [186, 288]
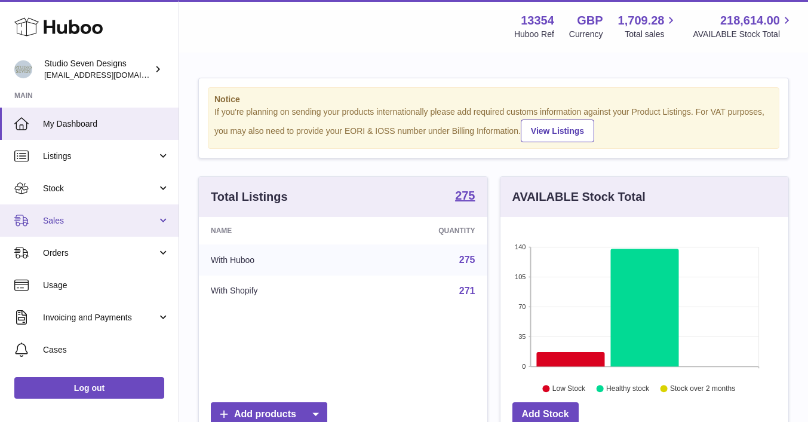
click at [92, 220] on span "Sales" at bounding box center [100, 220] width 114 height 11
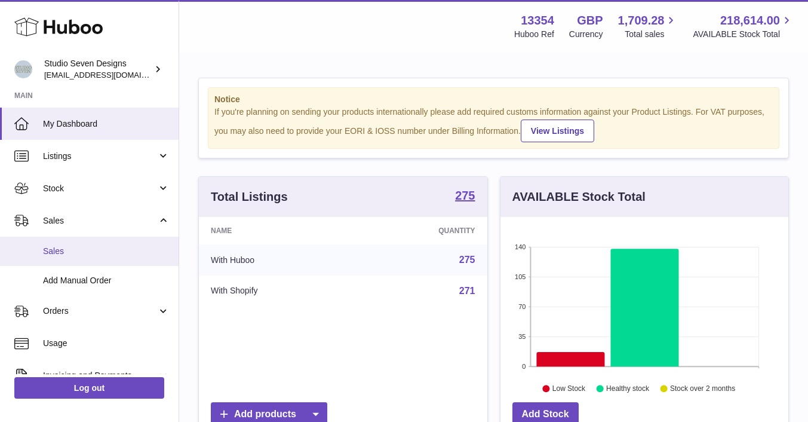
click at [75, 243] on link "Sales" at bounding box center [89, 251] width 179 height 29
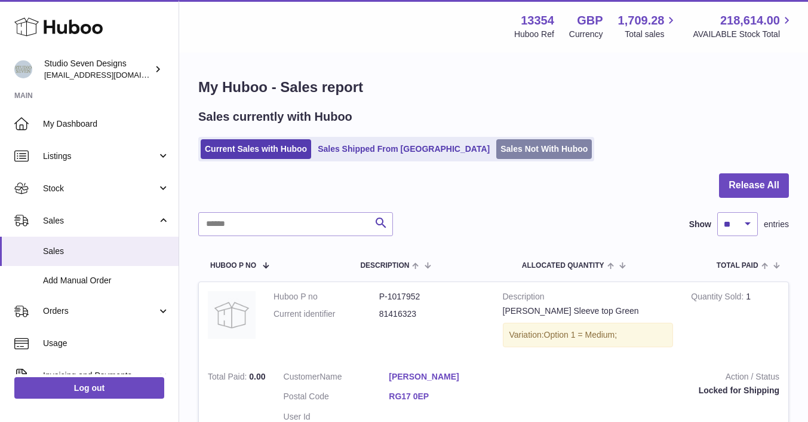
click at [512, 143] on link "Sales Not With Huboo" at bounding box center [545, 149] width 96 height 20
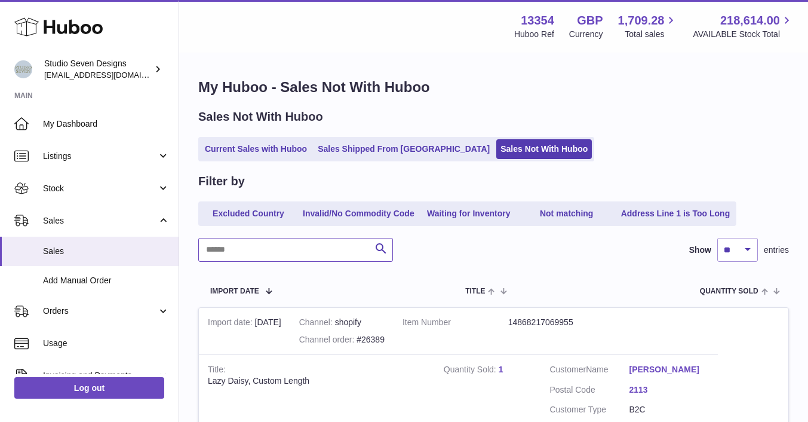
click at [277, 239] on input "text" at bounding box center [295, 250] width 195 height 24
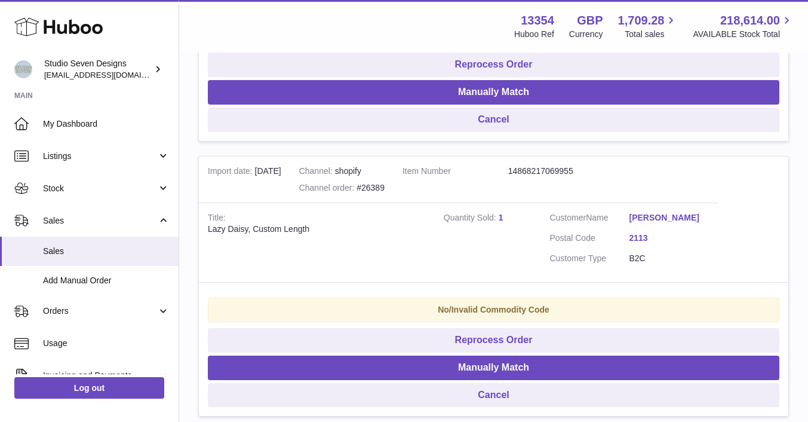
scroll to position [434, 0]
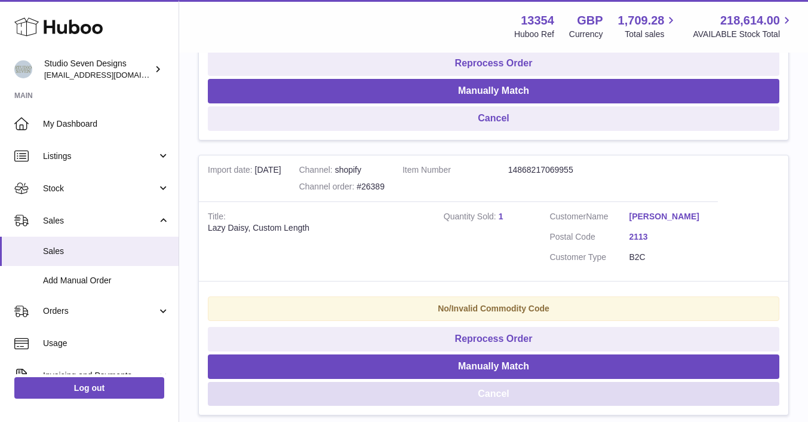
type input "*****"
click at [491, 396] on button "Cancel" at bounding box center [494, 394] width 572 height 24
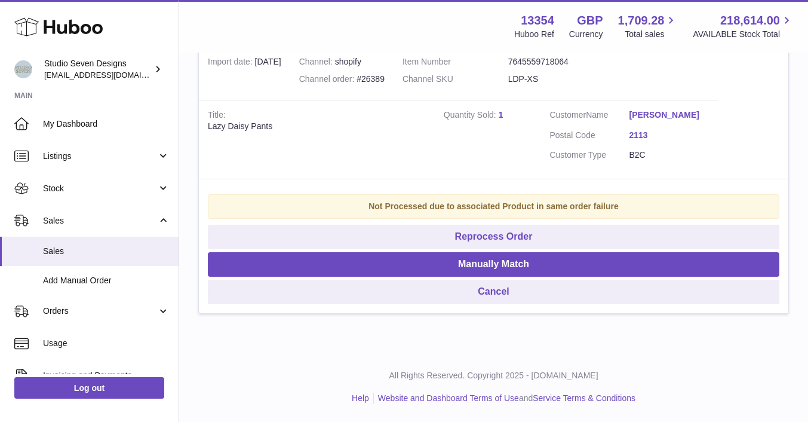
scroll to position [261, 0]
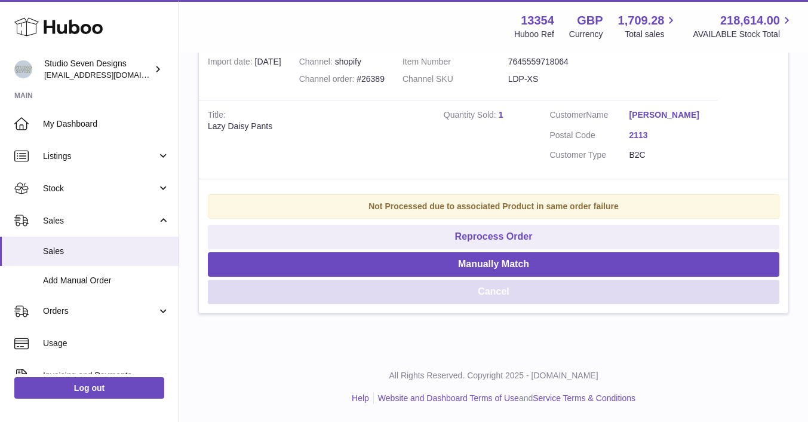
click at [504, 289] on button "Cancel" at bounding box center [494, 292] width 572 height 24
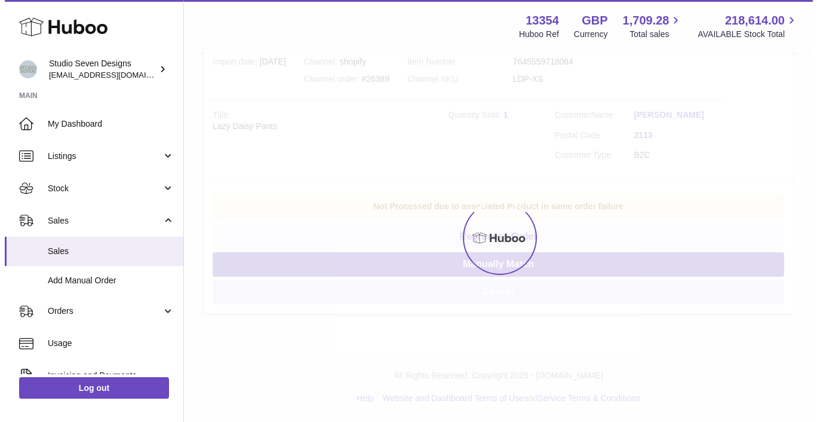
scroll to position [0, 0]
